Goal: Task Accomplishment & Management: Manage account settings

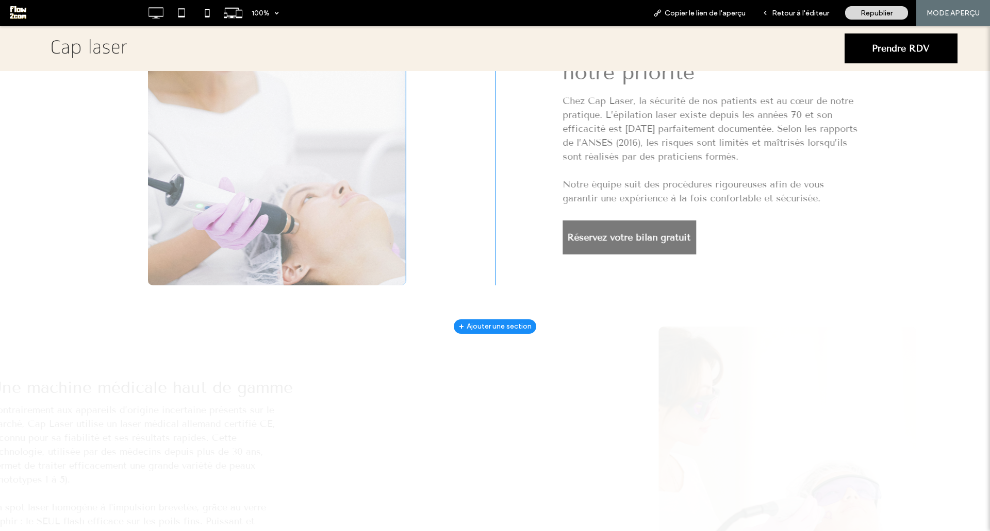
scroll to position [773, 0]
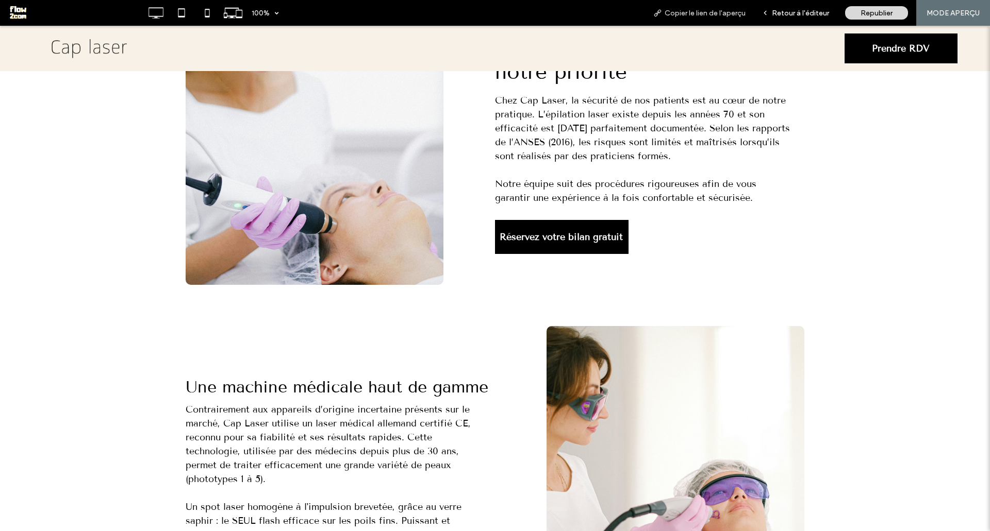
click at [680, 16] on span "Copier le lien de l'aperçu" at bounding box center [704, 13] width 81 height 9
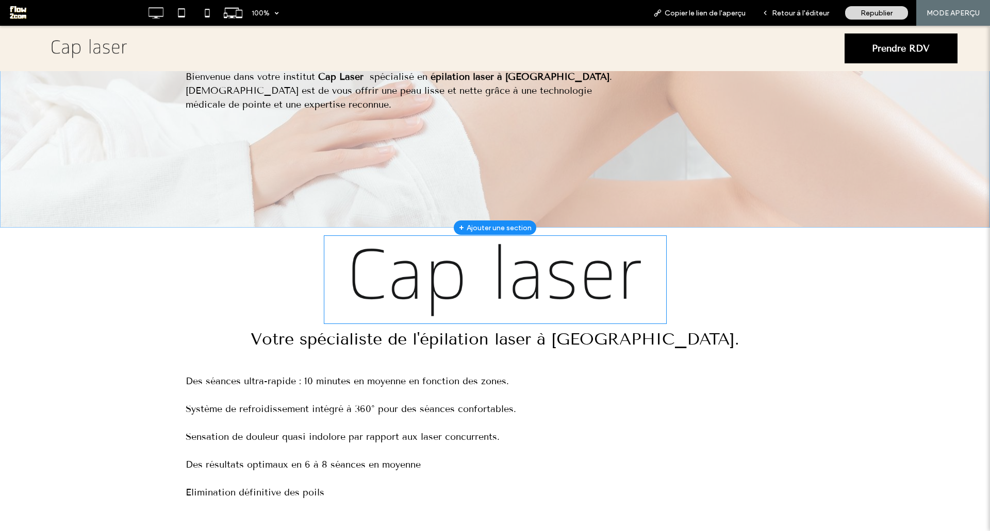
scroll to position [0, 0]
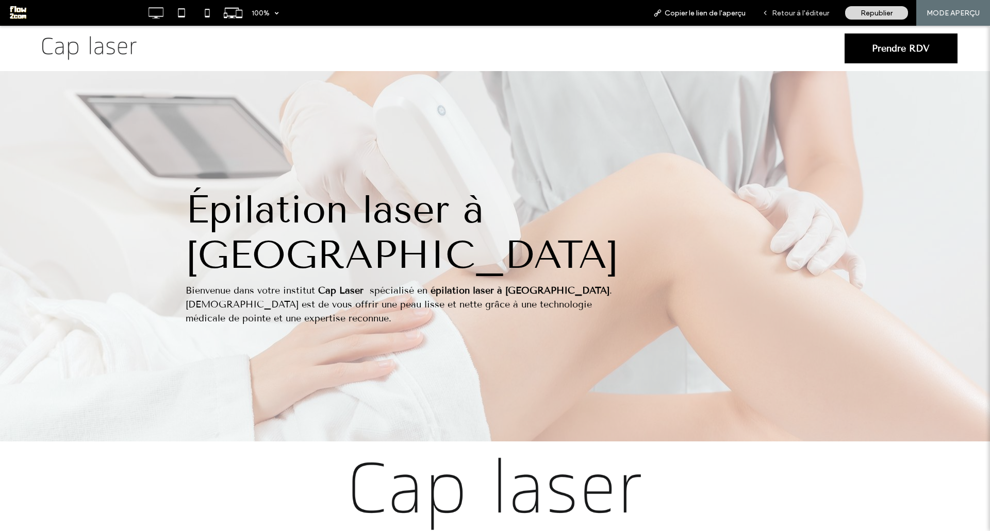
click at [780, 14] on span "Retour à l'éditeur" at bounding box center [800, 13] width 57 height 9
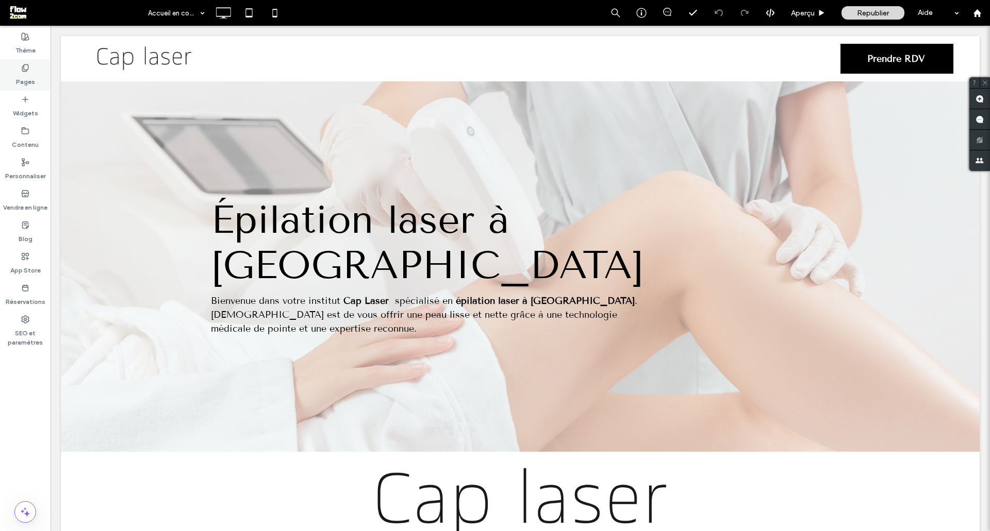
click at [29, 73] on label "Pages" at bounding box center [25, 79] width 19 height 14
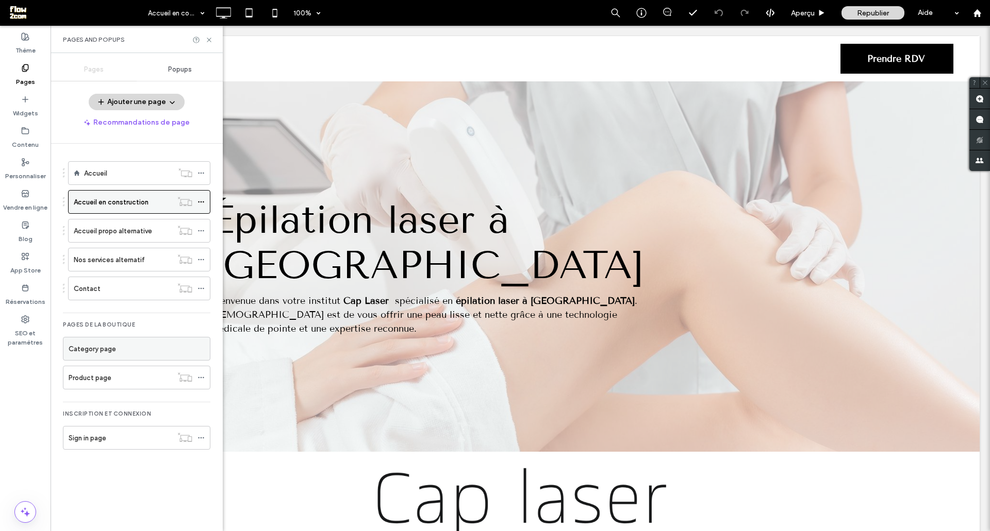
click at [203, 201] on icon at bounding box center [200, 201] width 7 height 7
click at [201, 172] on icon at bounding box center [200, 173] width 7 height 7
click at [201, 202] on use at bounding box center [201, 203] width 6 height 2
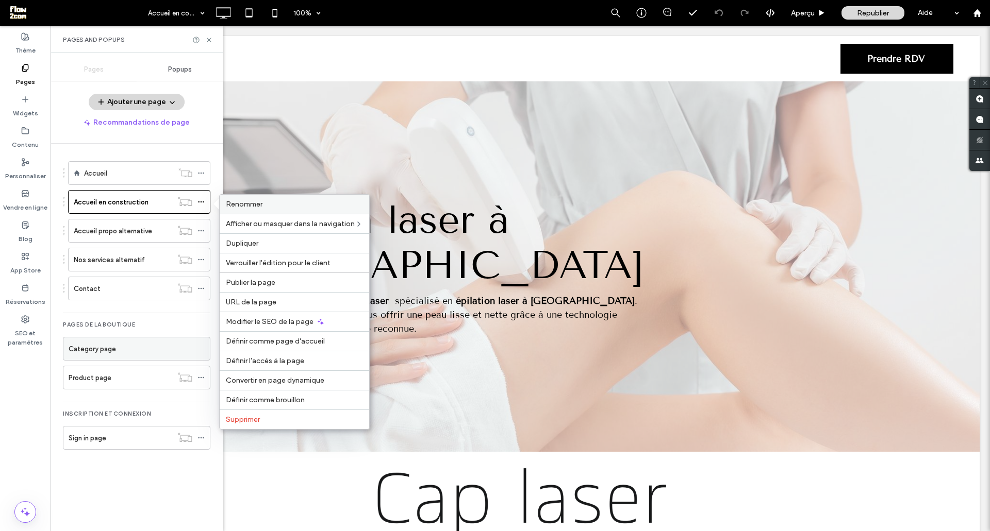
click at [254, 202] on span "Renommer" at bounding box center [244, 204] width 37 height 9
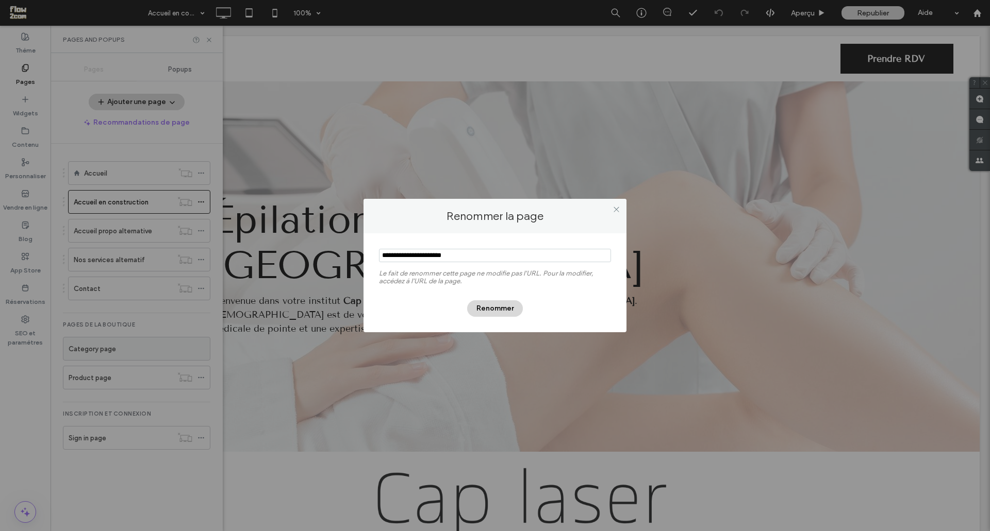
drag, startPoint x: 407, startPoint y: 255, endPoint x: 508, endPoint y: 255, distance: 100.5
click at [508, 255] on input "notEmpty" at bounding box center [495, 255] width 232 height 13
type input "*"
type input "*********"
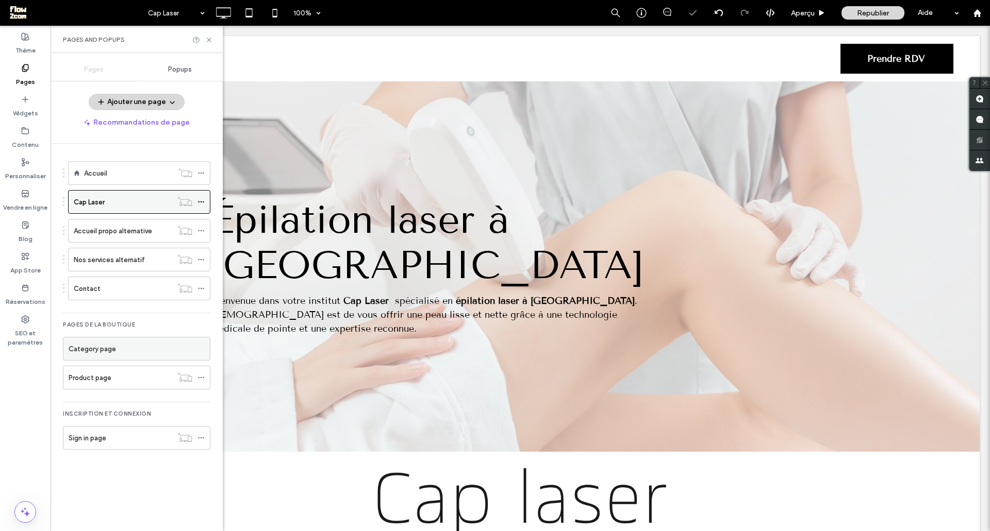
click at [203, 202] on icon at bounding box center [200, 201] width 7 height 7
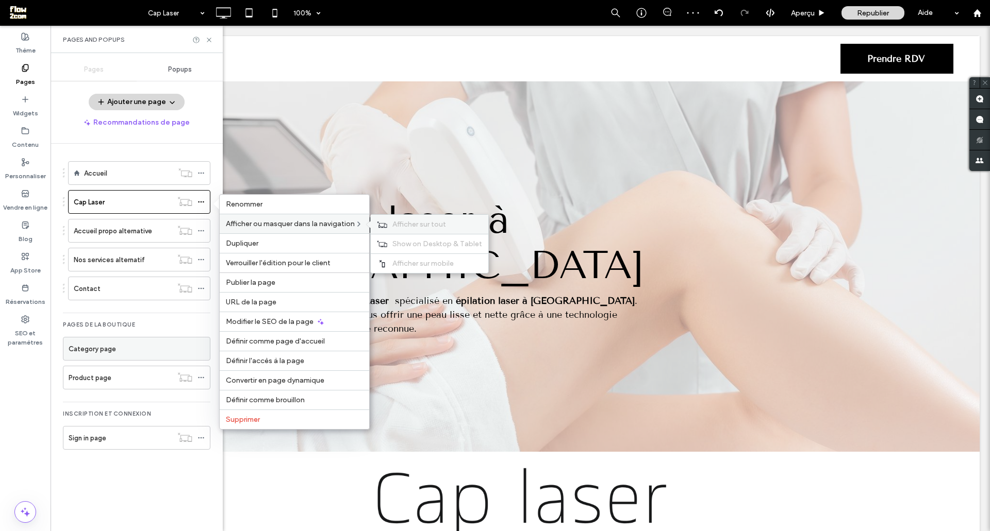
click at [397, 223] on span "Afficher sur tout" at bounding box center [419, 224] width 54 height 9
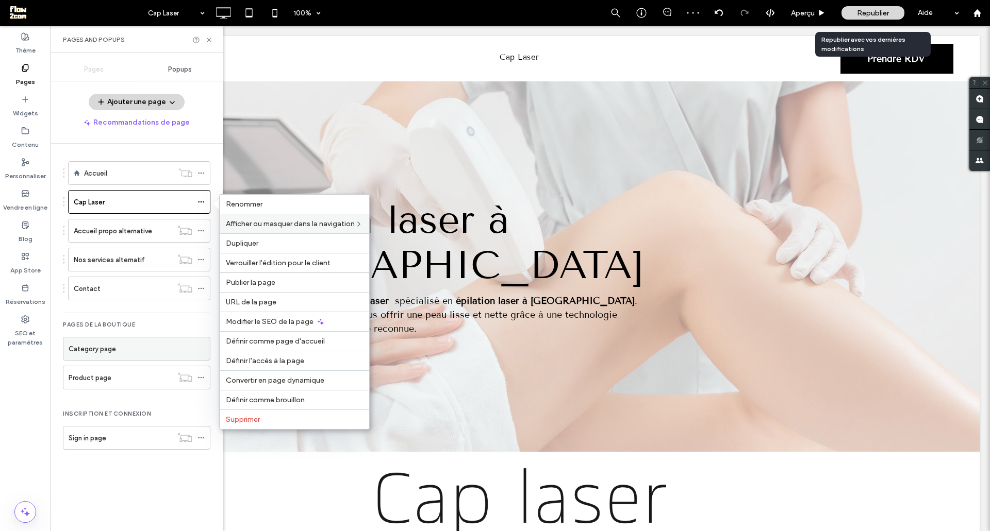
click at [865, 14] on span "Republier" at bounding box center [873, 13] width 32 height 9
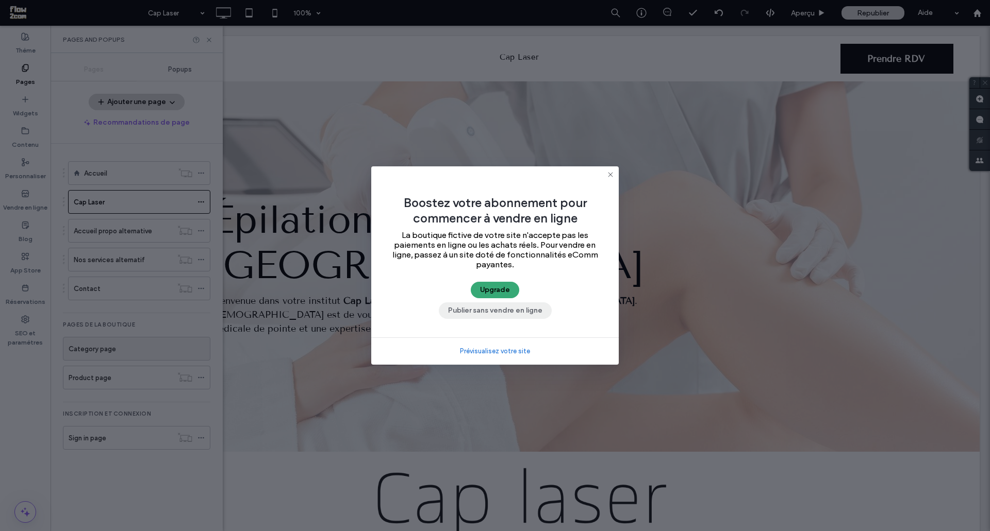
click at [487, 312] on button "Publier sans vendre en ligne" at bounding box center [495, 311] width 113 height 16
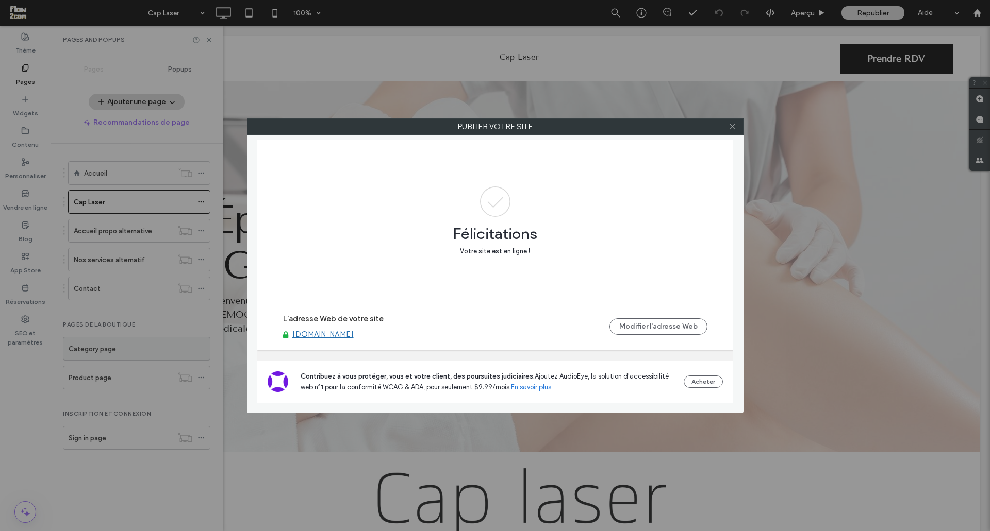
click at [730, 125] on icon at bounding box center [732, 127] width 8 height 8
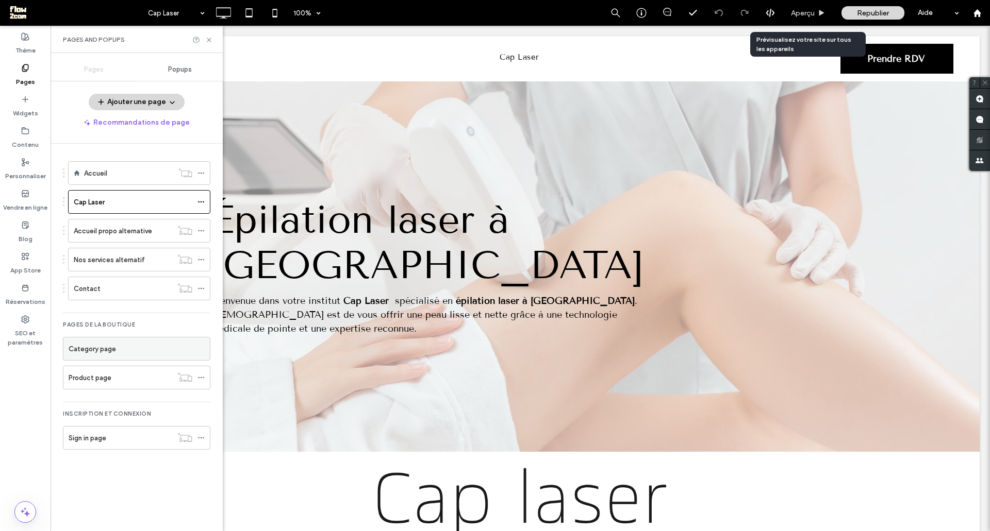
click at [805, 17] on span "Aperçu" at bounding box center [803, 13] width 24 height 9
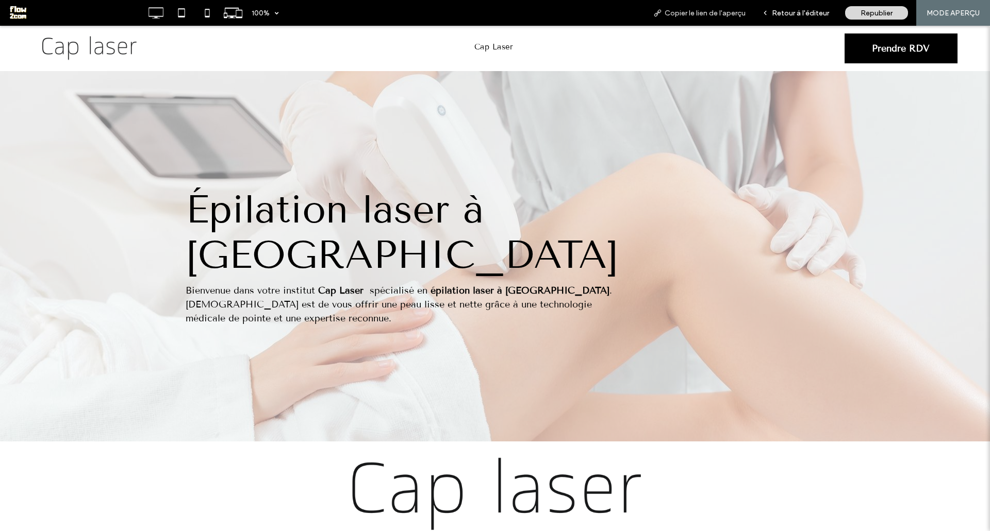
click at [700, 12] on span "Copier le lien de l'aperçu" at bounding box center [704, 13] width 81 height 9
click at [771, 15] on div "Retour à l'éditeur" at bounding box center [795, 13] width 83 height 9
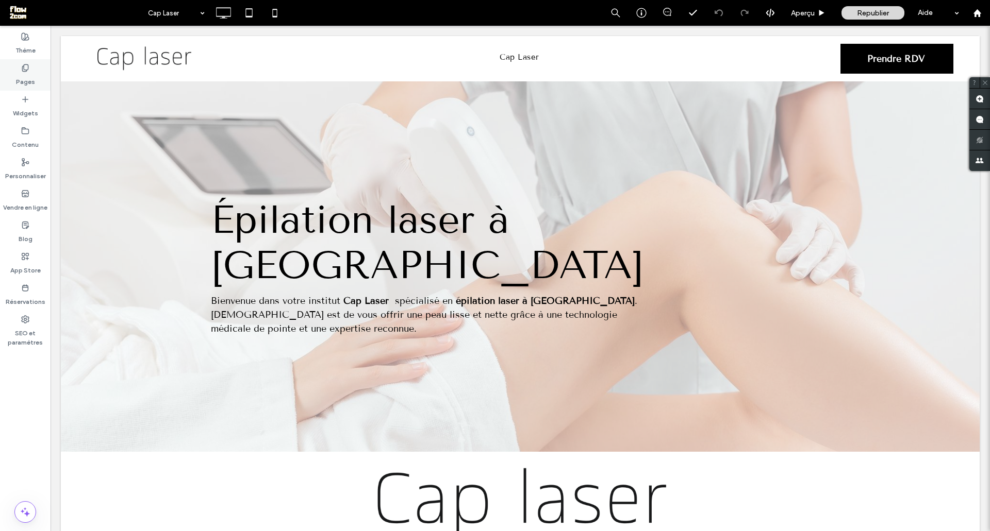
drag, startPoint x: 31, startPoint y: 66, endPoint x: 11, endPoint y: 70, distance: 21.0
click at [31, 66] on div "Pages" at bounding box center [25, 74] width 51 height 31
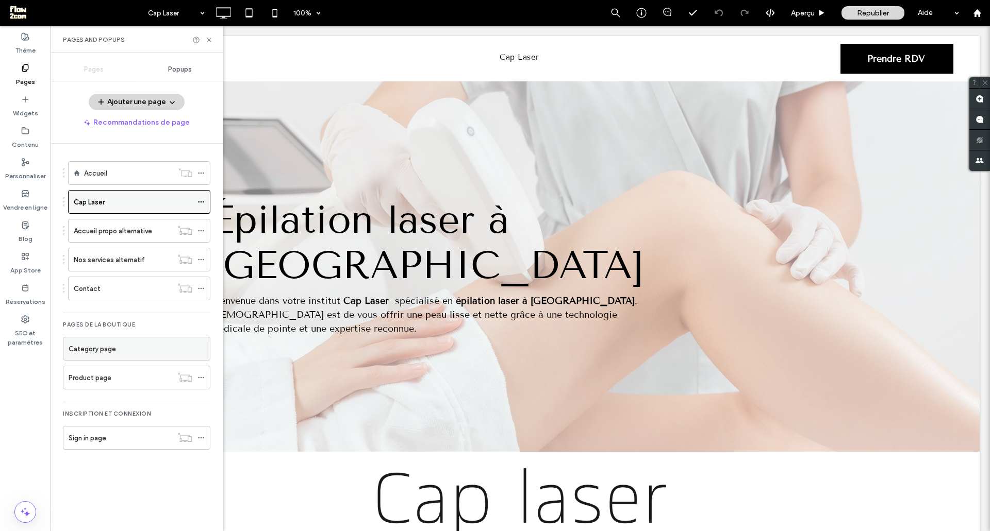
click at [198, 201] on icon at bounding box center [200, 201] width 7 height 7
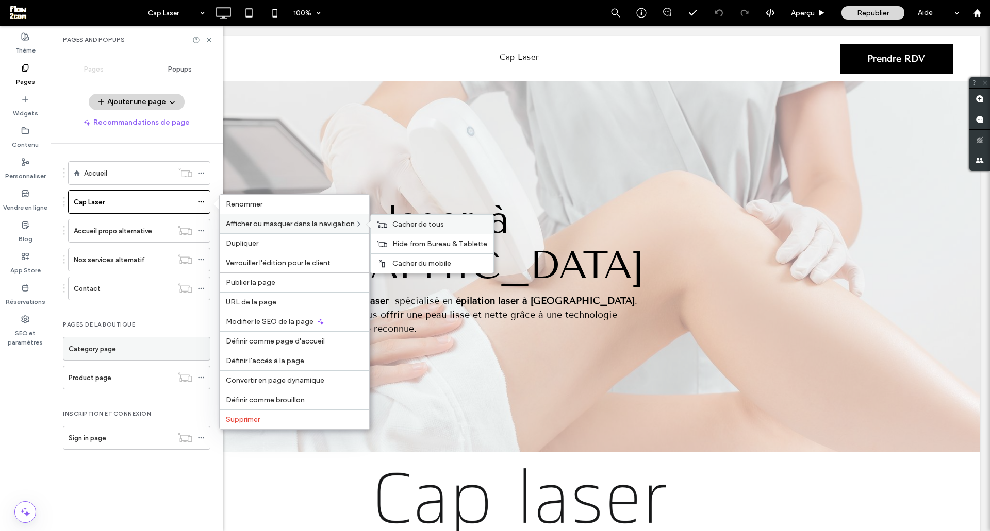
click at [430, 224] on span "Cacher de tous" at bounding box center [418, 224] width 52 height 9
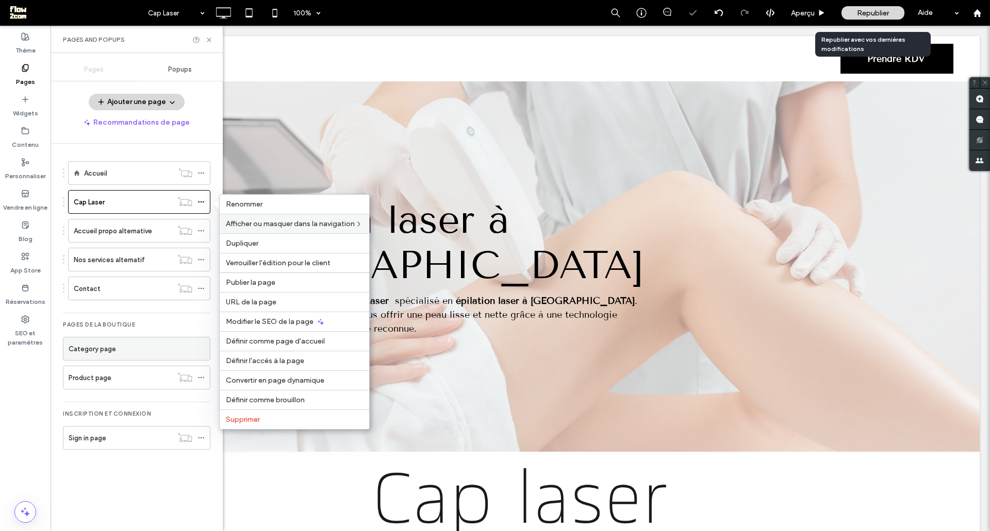
click at [863, 10] on span "Republier" at bounding box center [873, 13] width 32 height 9
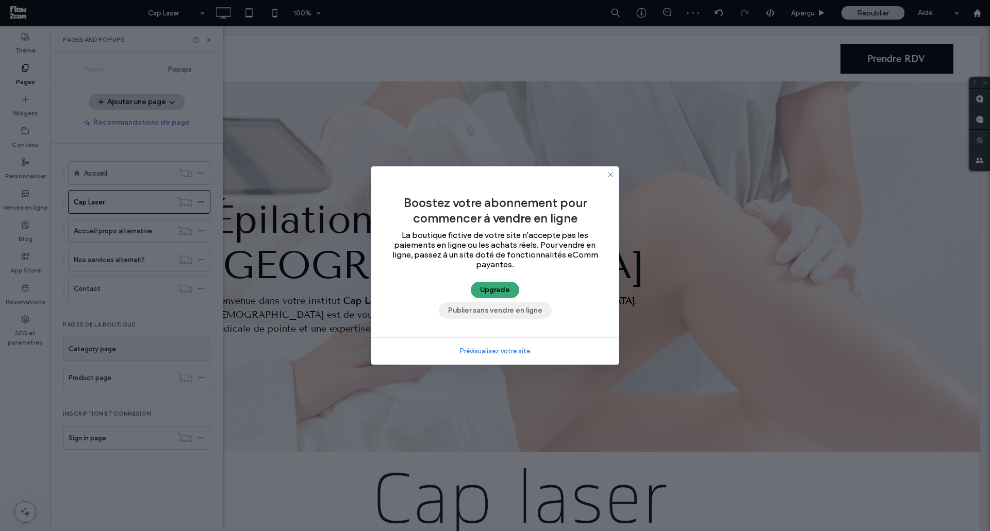
click at [477, 303] on button "Publier sans vendre en ligne" at bounding box center [495, 311] width 113 height 16
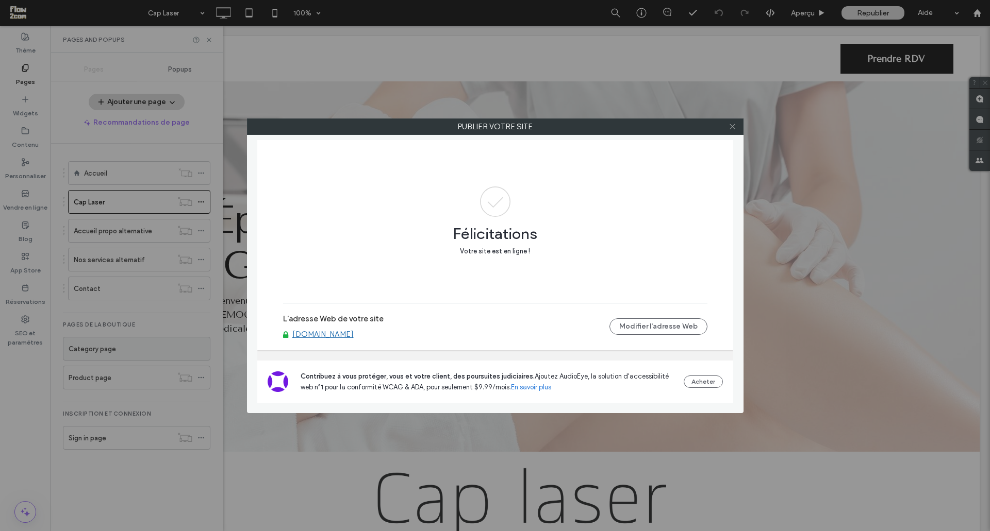
click at [732, 127] on use at bounding box center [731, 126] width 5 height 5
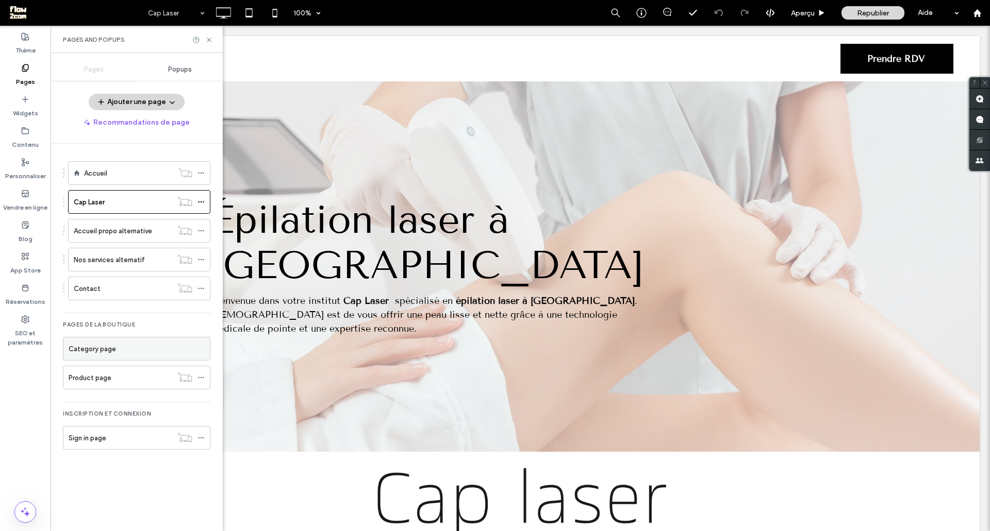
drag, startPoint x: 208, startPoint y: 40, endPoint x: 208, endPoint y: 2, distance: 38.1
click at [208, 40] on icon at bounding box center [209, 40] width 8 height 8
